Goal: Task Accomplishment & Management: Manage account settings

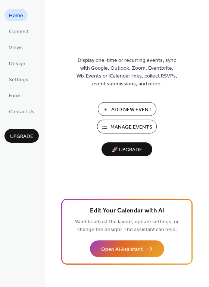
click at [136, 125] on span "Manage Events" at bounding box center [131, 127] width 42 height 8
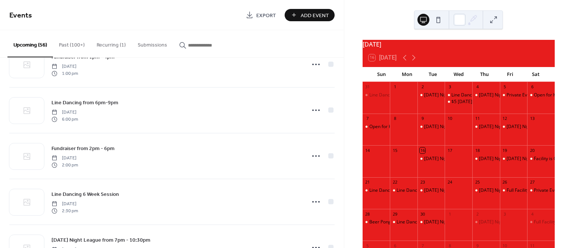
scroll to position [997, 0]
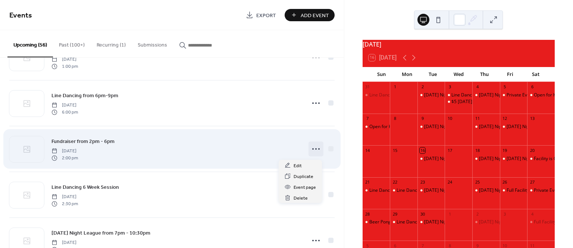
click at [311, 152] on icon at bounding box center [316, 149] width 12 height 12
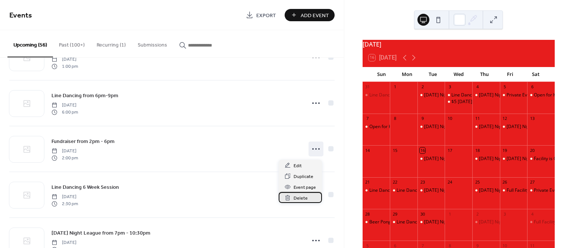
click at [299, 201] on span "Delete" at bounding box center [300, 199] width 14 height 8
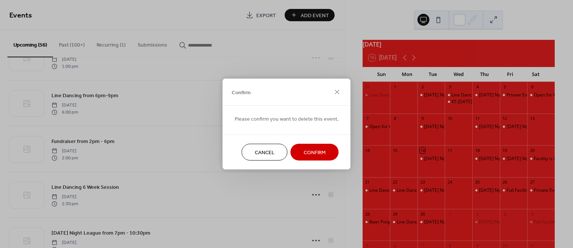
click at [316, 154] on span "Confirm" at bounding box center [314, 153] width 22 height 8
